Goal: Navigation & Orientation: Find specific page/section

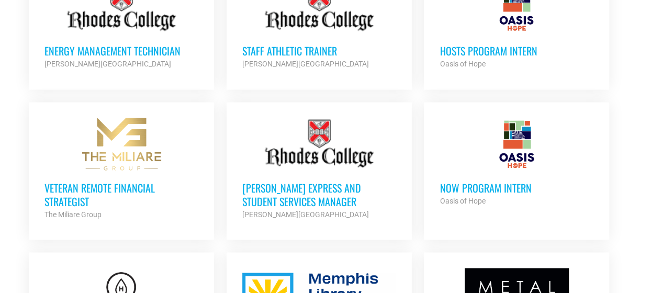
scroll to position [942, 0]
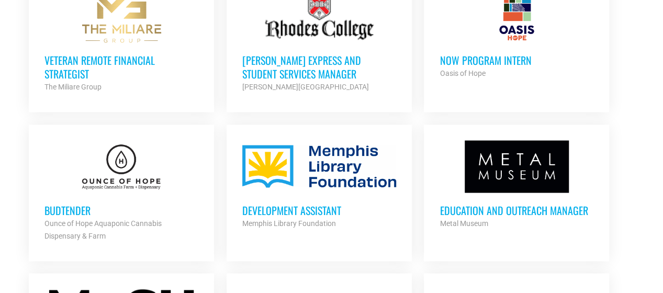
click at [322, 151] on div at bounding box center [319, 166] width 154 height 52
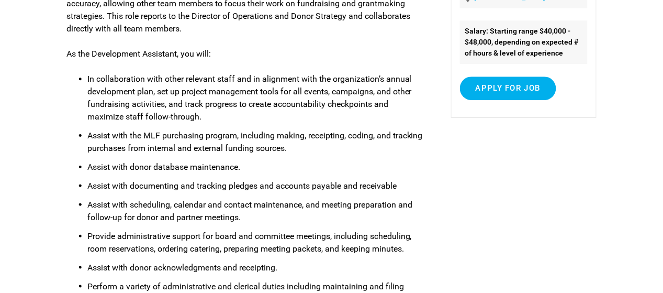
scroll to position [105, 0]
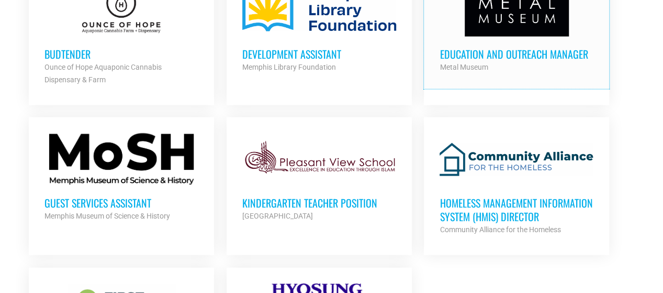
scroll to position [1047, 0]
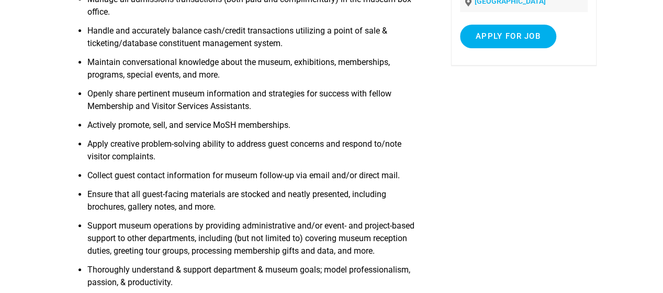
scroll to position [419, 0]
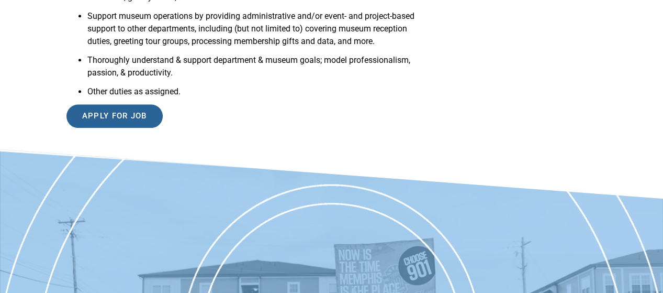
click at [105, 111] on input "Apply for job" at bounding box center [114, 116] width 96 height 24
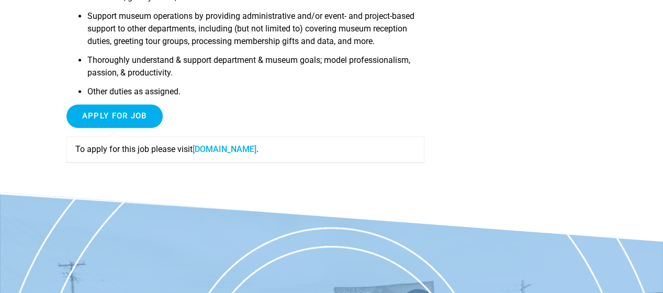
click at [215, 151] on link "moshmemphis.com" at bounding box center [225, 149] width 64 height 10
